Goal: Information Seeking & Learning: Learn about a topic

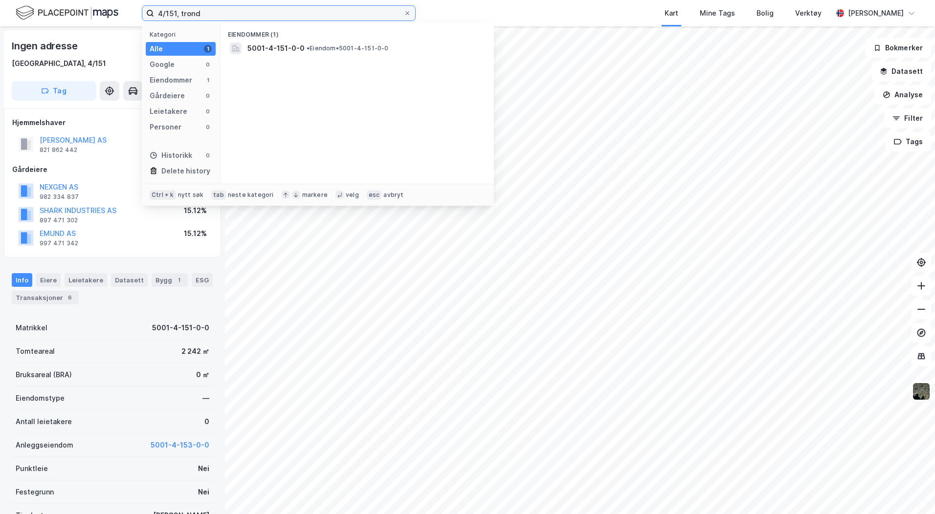
drag, startPoint x: 208, startPoint y: 9, endPoint x: 140, endPoint y: 12, distance: 68.0
click at [140, 12] on div "4/151, trond Kategori Alle 1 Google 0 Eiendommer 1 Gårdeiere 0 Leietakere 0 Per…" at bounding box center [467, 13] width 935 height 26
type input "18/509, verdal"
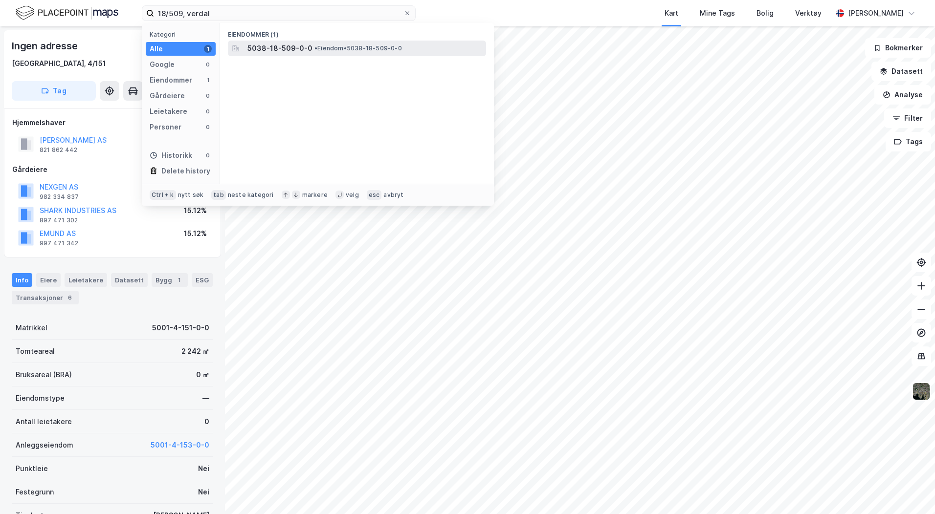
click at [266, 45] on span "5038-18-509-0-0" at bounding box center [279, 49] width 65 height 12
